Goal: Navigation & Orientation: Find specific page/section

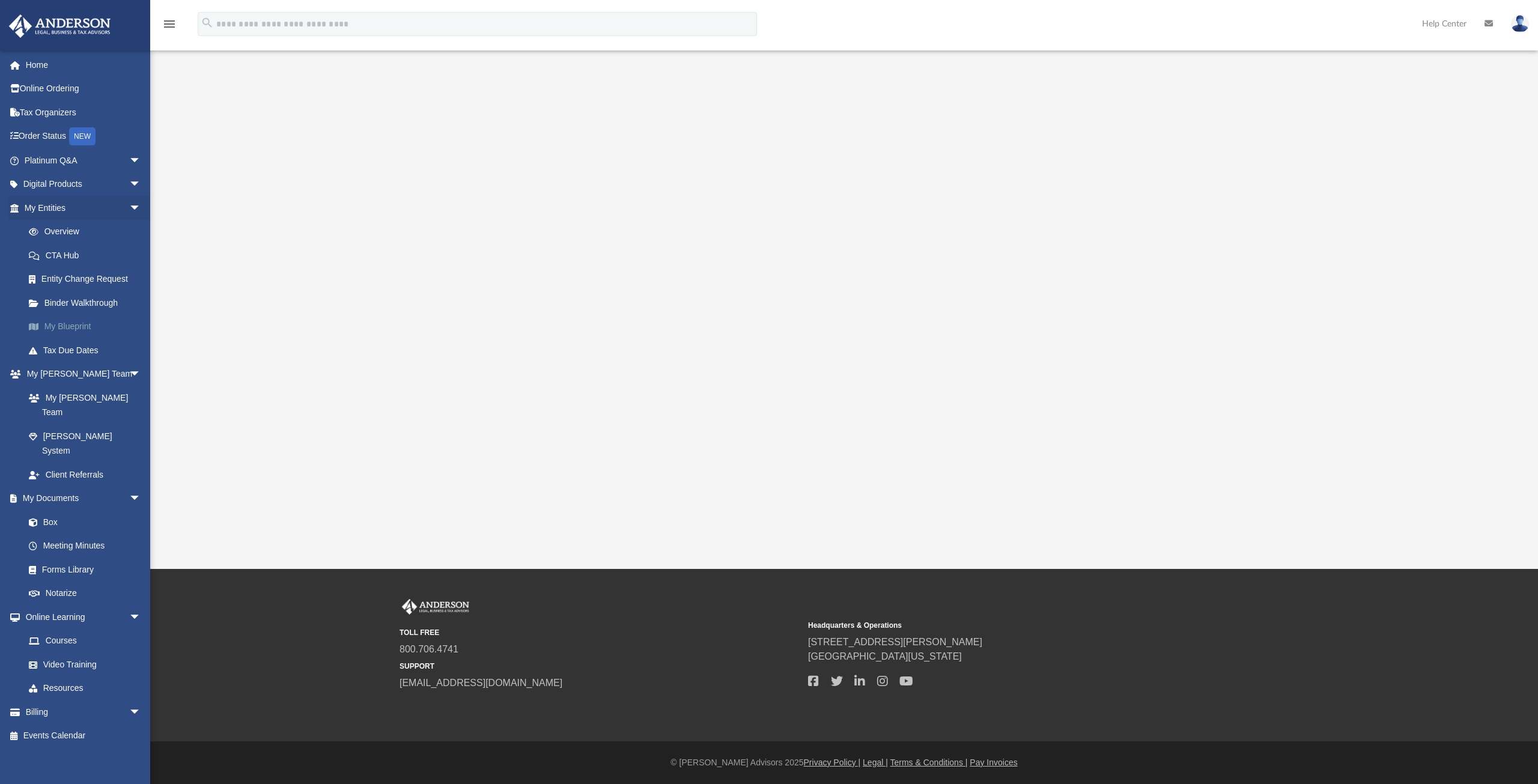
click at [67, 324] on link "My Blueprint" at bounding box center [88, 327] width 142 height 24
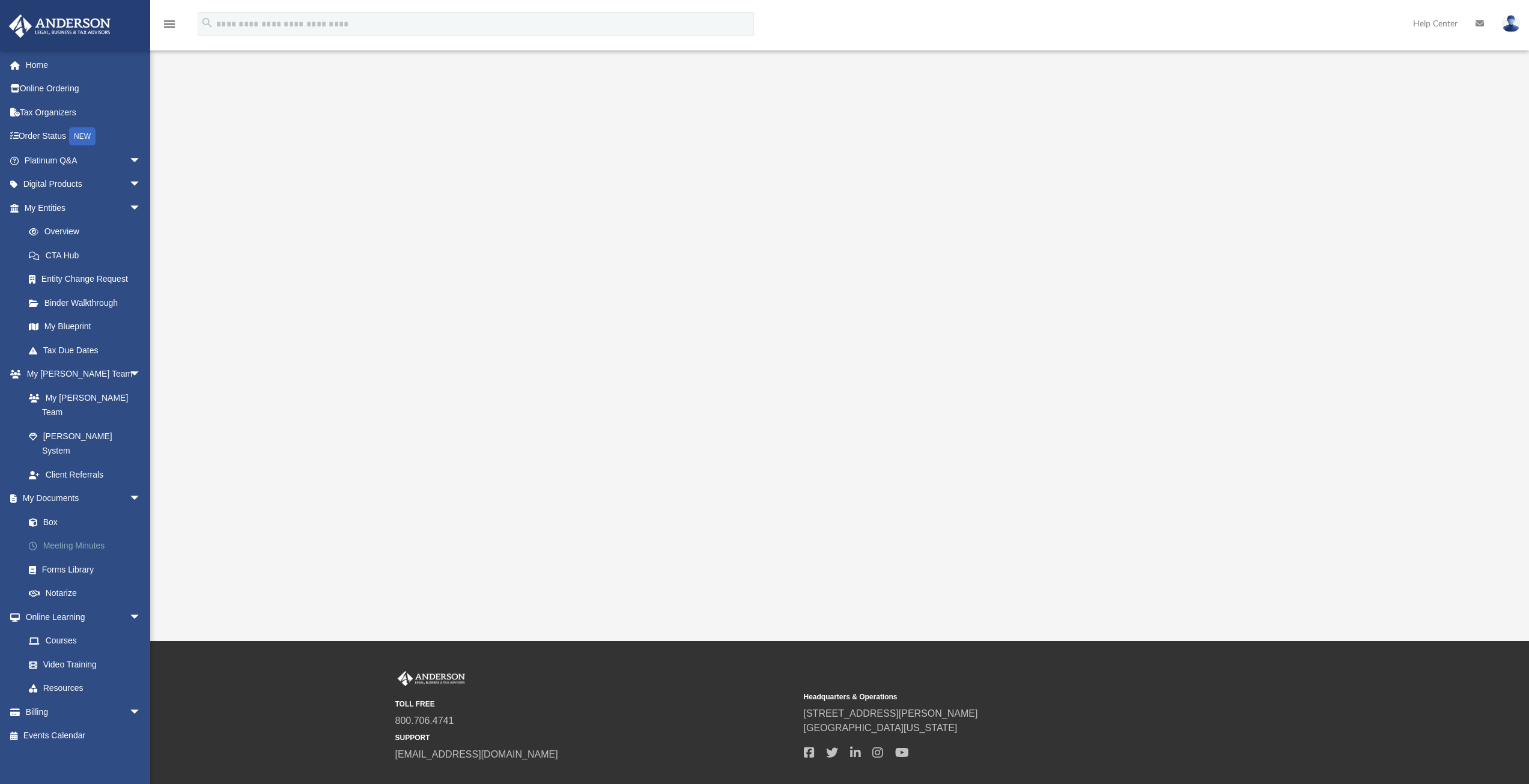
click at [88, 534] on link "Meeting Minutes" at bounding box center [88, 546] width 142 height 24
click at [130, 183] on span "arrow_drop_down" at bounding box center [141, 184] width 24 height 24
click at [72, 207] on div "Tax Toolbox" at bounding box center [93, 208] width 102 height 15
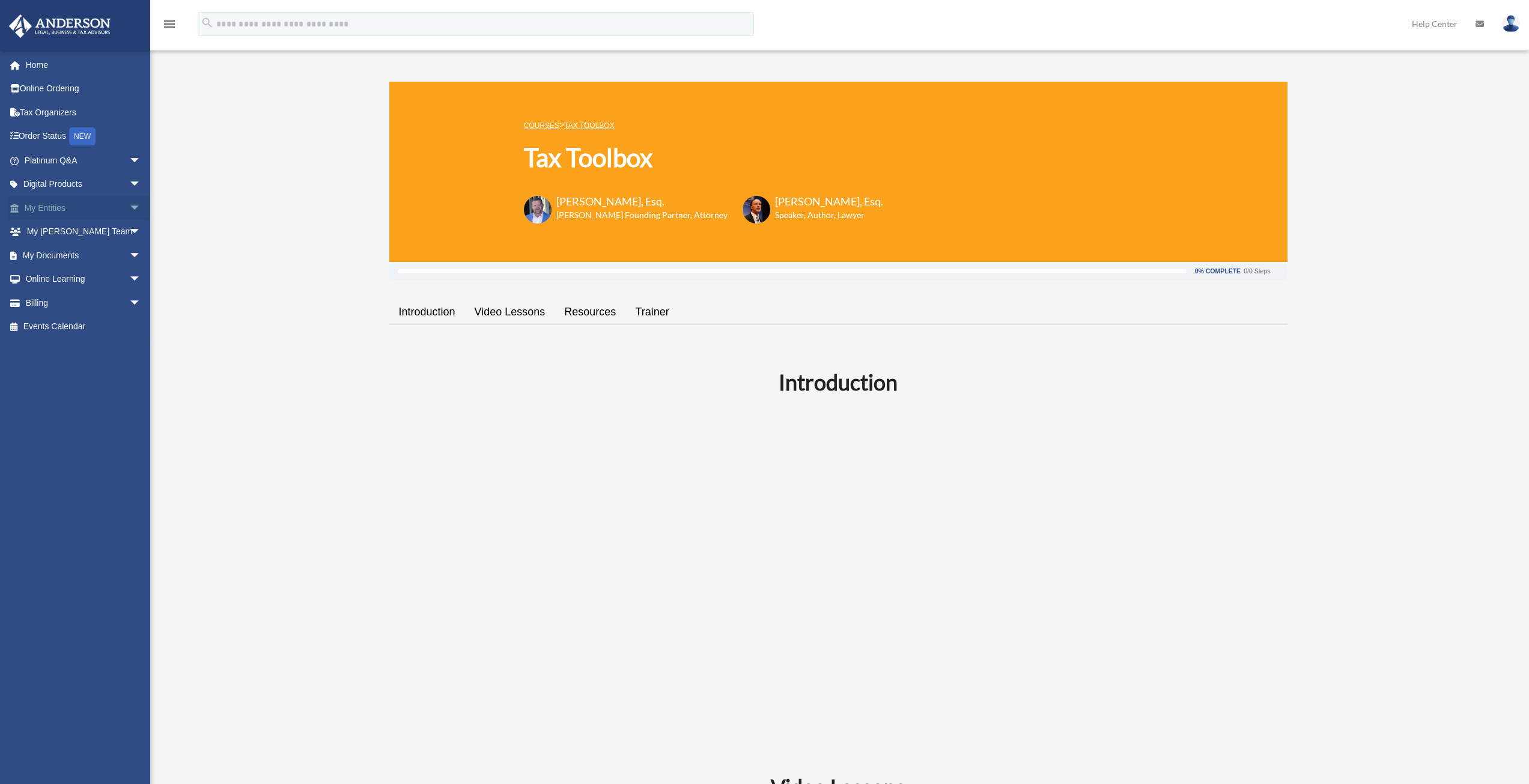
click at [129, 208] on span "arrow_drop_down" at bounding box center [141, 208] width 24 height 24
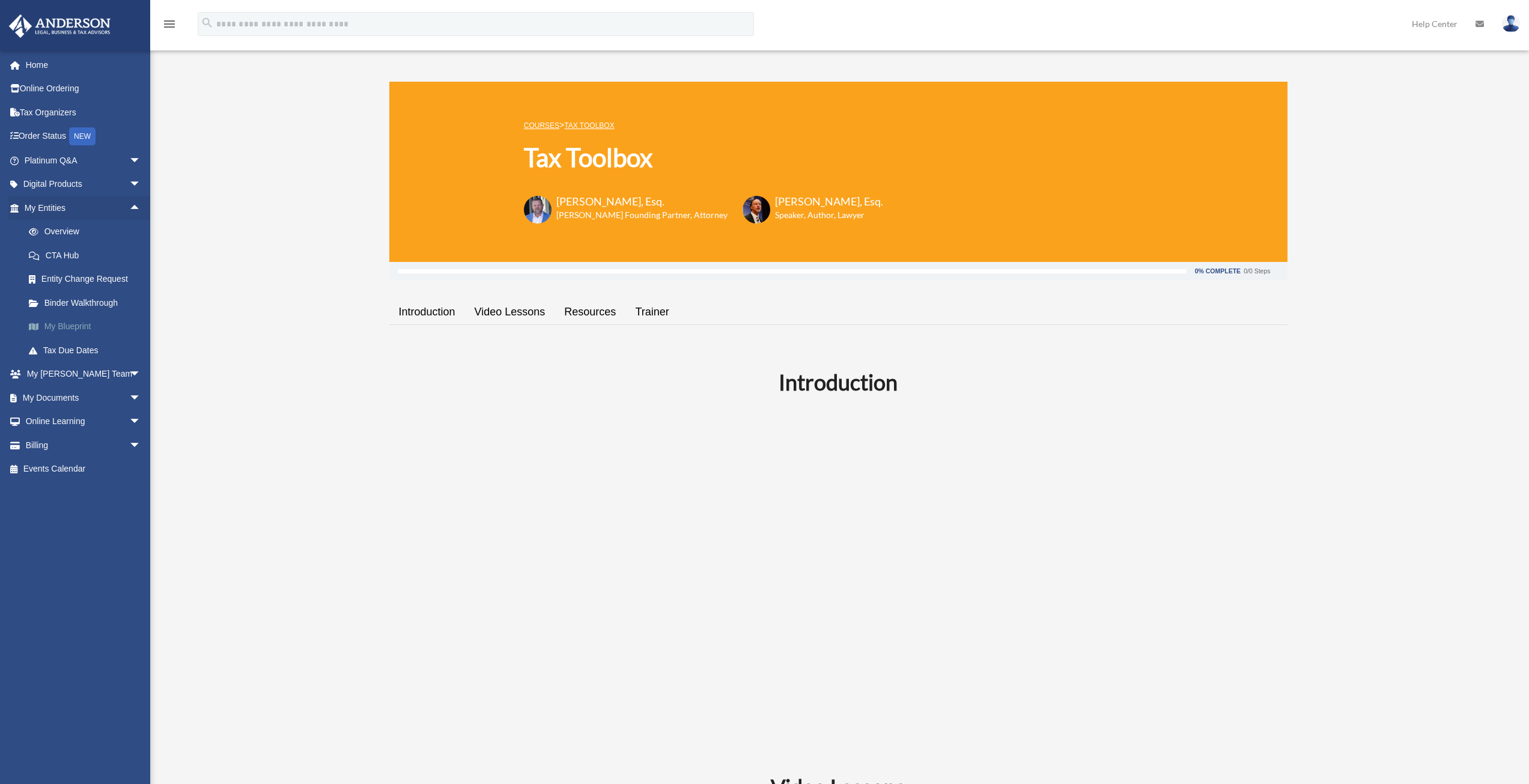
click at [81, 325] on link "My Blueprint" at bounding box center [88, 327] width 142 height 24
